Goal: Transaction & Acquisition: Purchase product/service

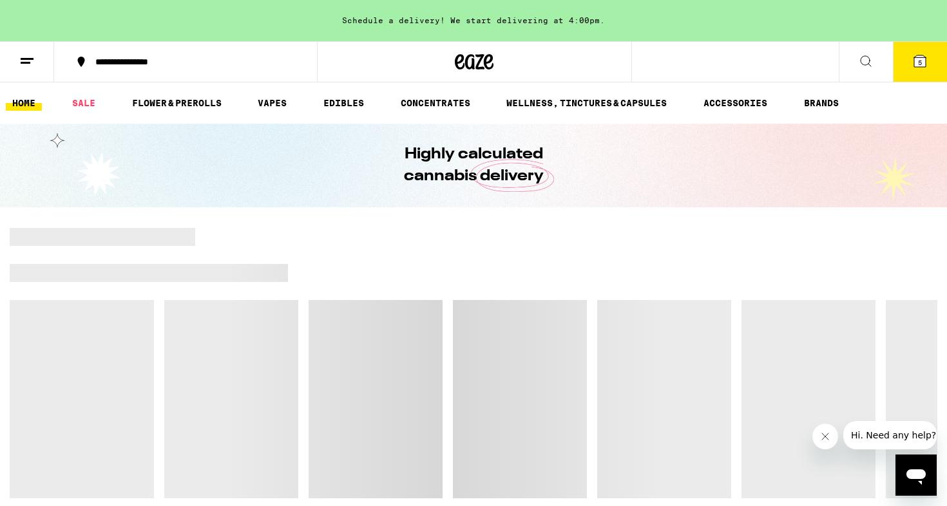
click at [919, 61] on span "5" at bounding box center [920, 63] width 4 height 8
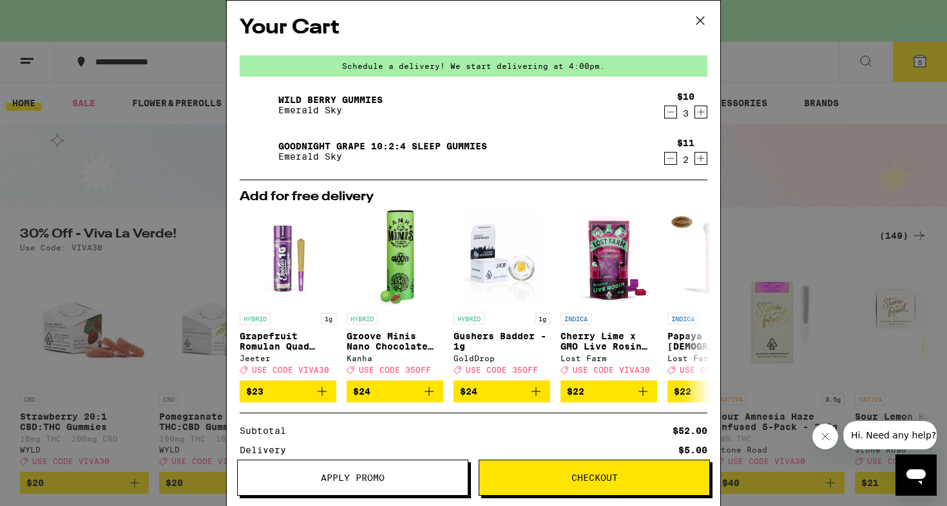
click at [702, 111] on icon "Increment" at bounding box center [701, 111] width 12 height 15
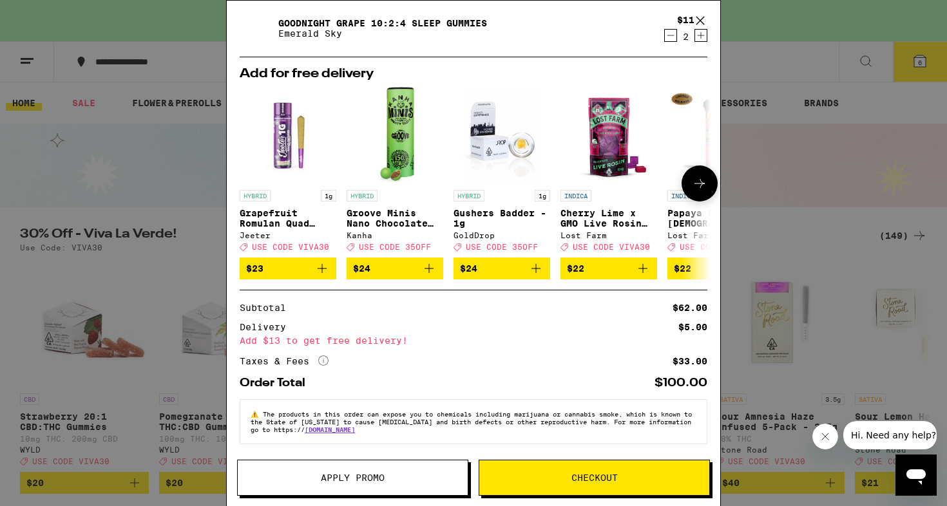
scroll to position [135, 0]
click at [588, 474] on span "Checkout" at bounding box center [595, 478] width 46 height 9
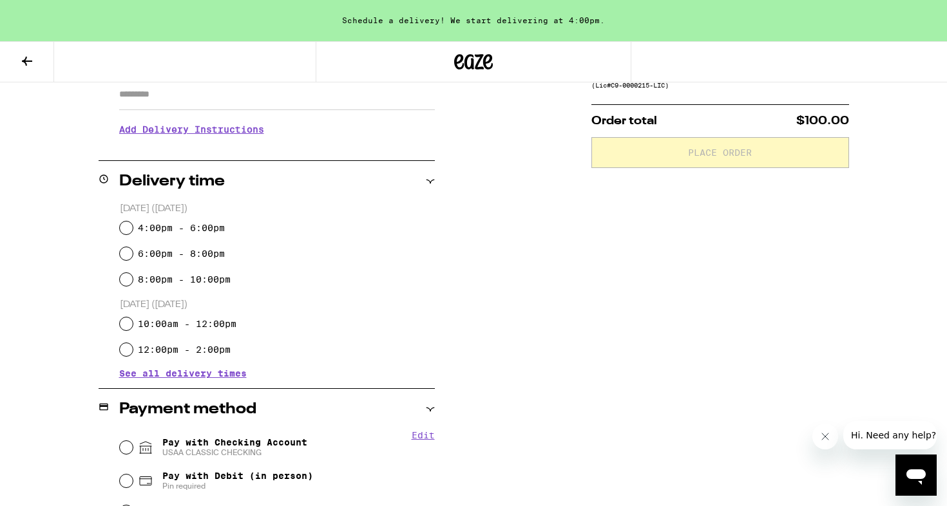
scroll to position [256, 0]
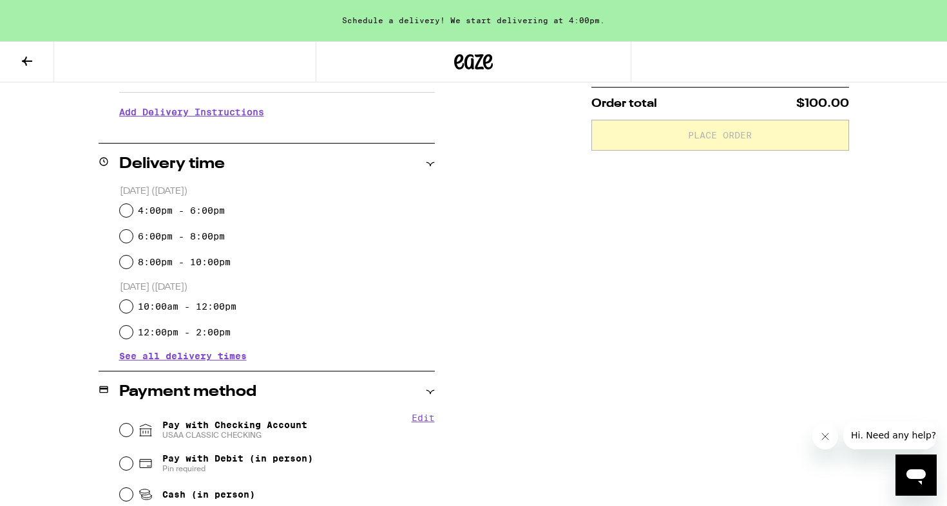
click at [126, 208] on input "4:00pm - 6:00pm" at bounding box center [126, 210] width 13 height 13
radio input "true"
click at [126, 430] on input "Pay with Checking Account USAA CLASSIC CHECKING" at bounding box center [126, 430] width 13 height 13
radio input "true"
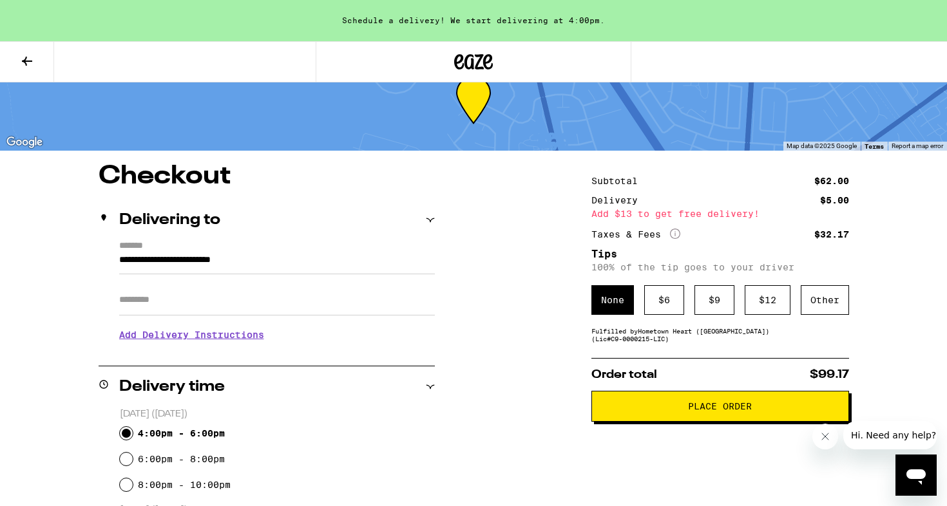
scroll to position [35, 0]
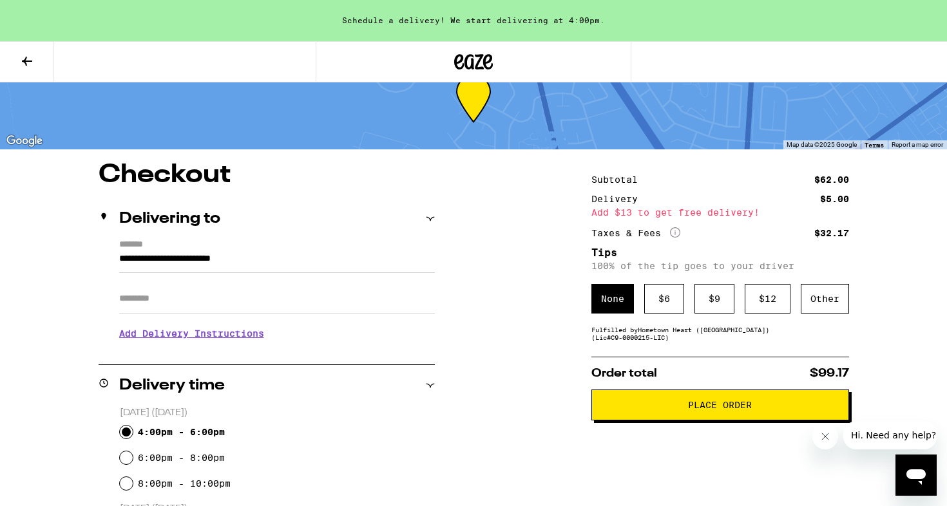
click at [676, 233] on icon "More Info" at bounding box center [675, 232] width 10 height 10
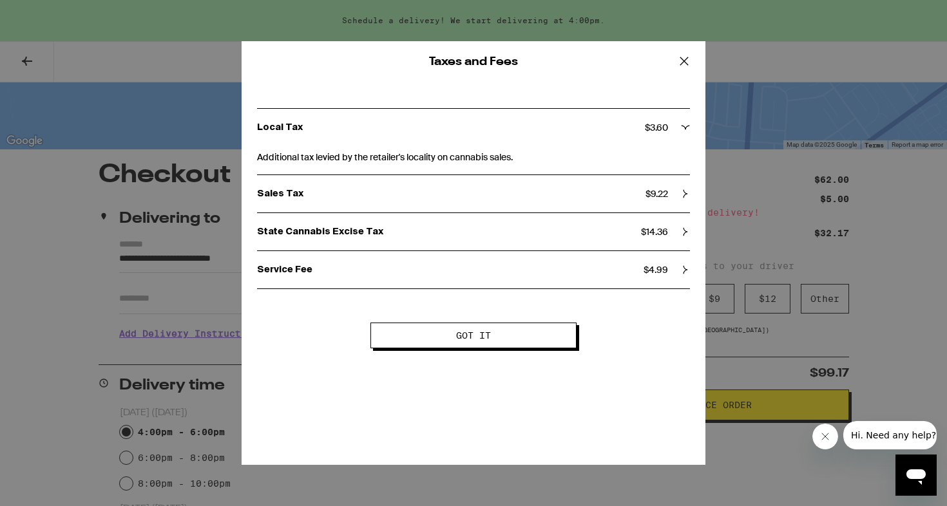
click at [684, 60] on icon at bounding box center [684, 61] width 19 height 19
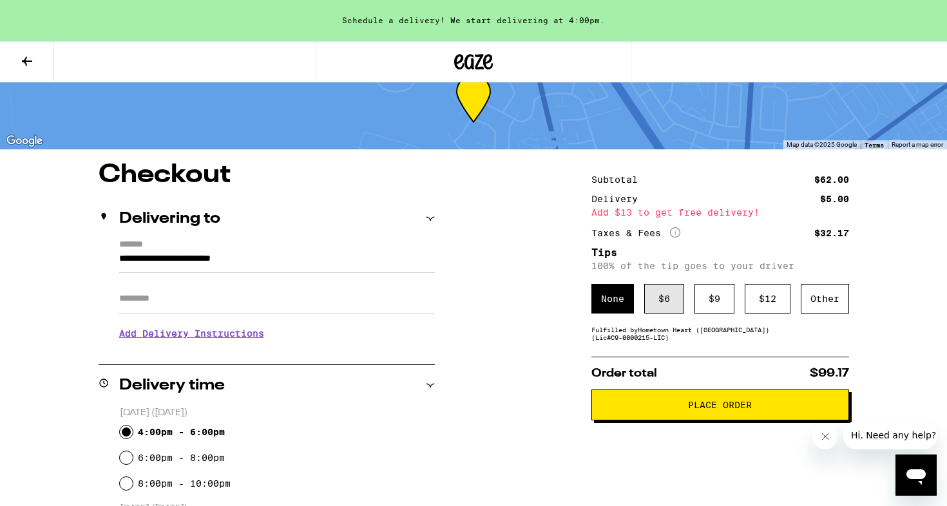
click at [682, 307] on div "$ 6" at bounding box center [664, 299] width 40 height 30
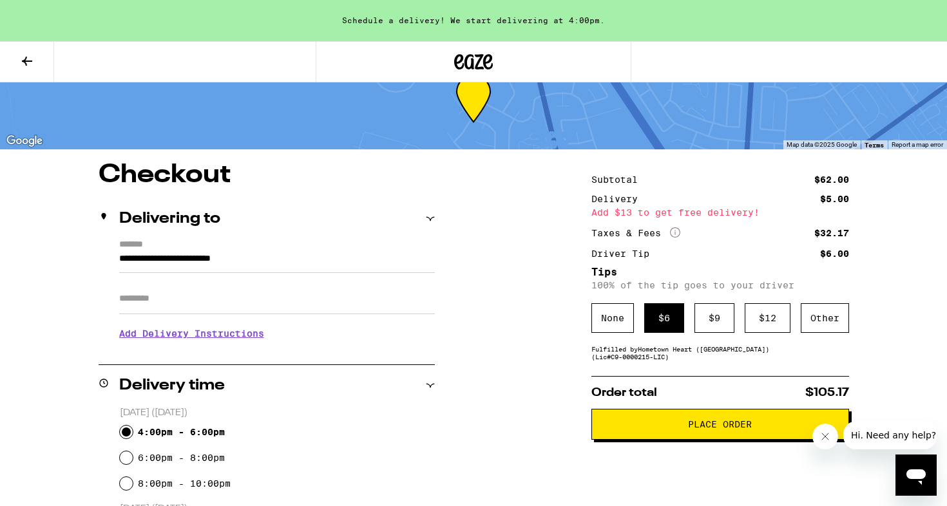
click at [702, 429] on span "Place Order" at bounding box center [720, 424] width 64 height 9
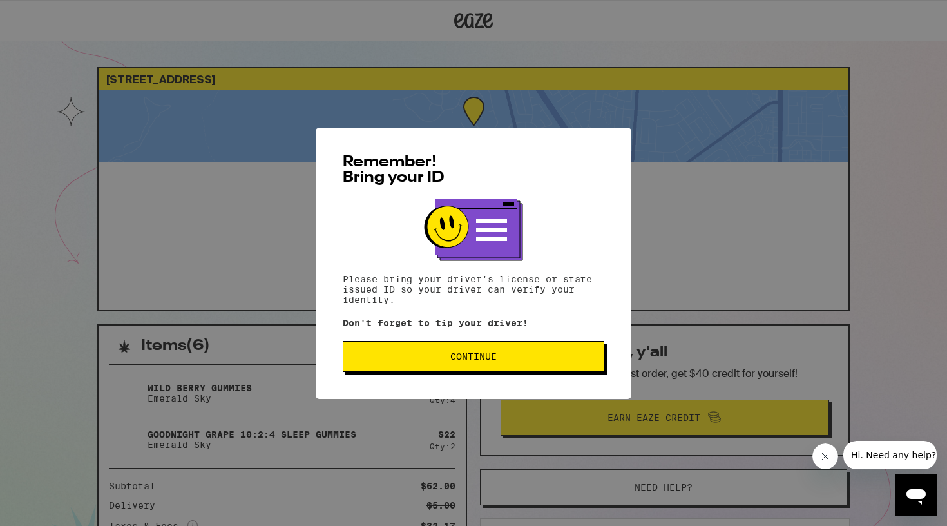
click at [534, 361] on span "Continue" at bounding box center [474, 356] width 240 height 9
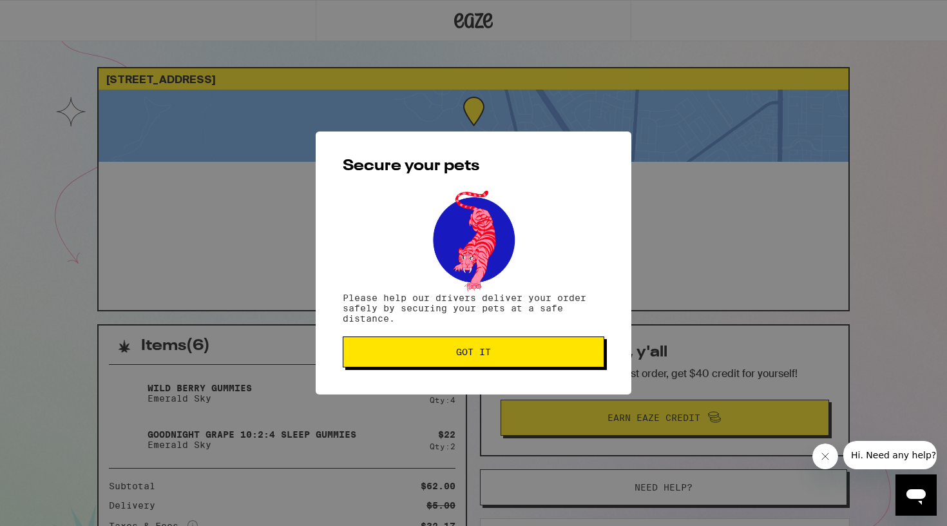
click at [534, 361] on button "Got it" at bounding box center [474, 351] width 262 height 31
